Goal: Navigation & Orientation: Find specific page/section

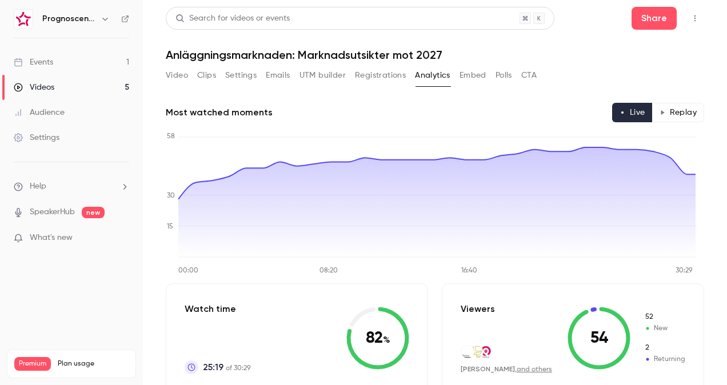
scroll to position [95, 0]
click at [54, 61] on link "Events 1" at bounding box center [71, 62] width 143 height 25
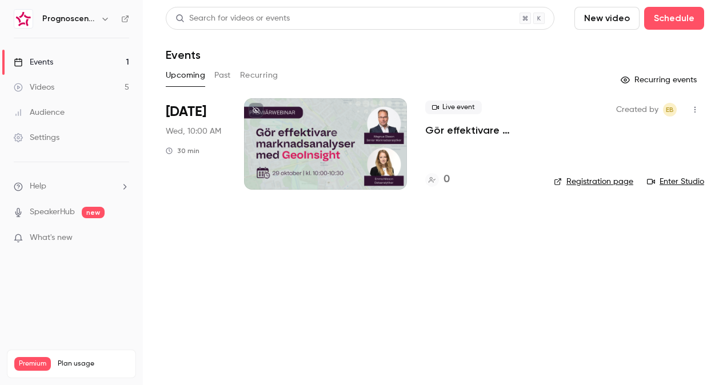
click at [48, 88] on div "Videos" at bounding box center [34, 87] width 41 height 11
